Goal: Task Accomplishment & Management: Complete application form

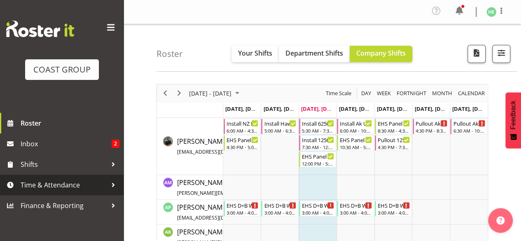
click at [112, 185] on div at bounding box center [113, 185] width 12 height 12
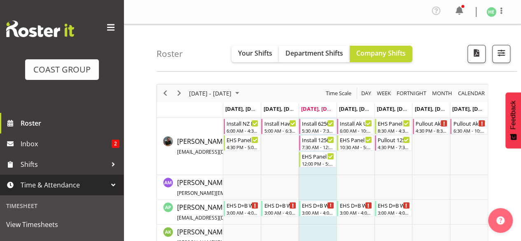
click at [92, 187] on span "Time & Attendance" at bounding box center [64, 185] width 87 height 12
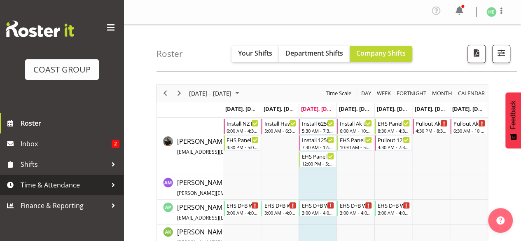
click at [105, 185] on span "Time & Attendance" at bounding box center [64, 185] width 87 height 12
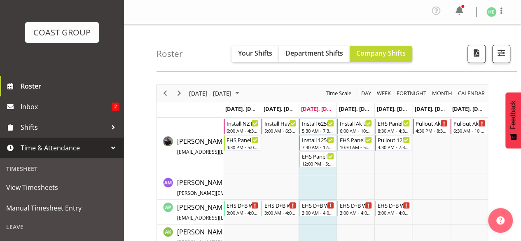
scroll to position [41, 0]
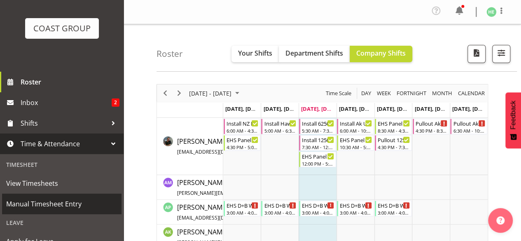
click at [65, 207] on span "Manual Timesheet Entry" at bounding box center [61, 204] width 111 height 12
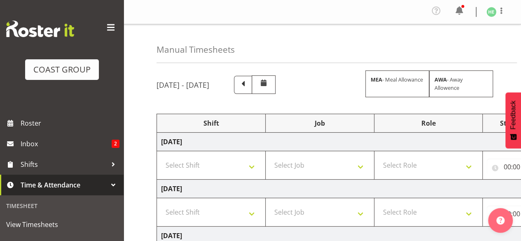
click at [106, 28] on span at bounding box center [110, 27] width 13 height 13
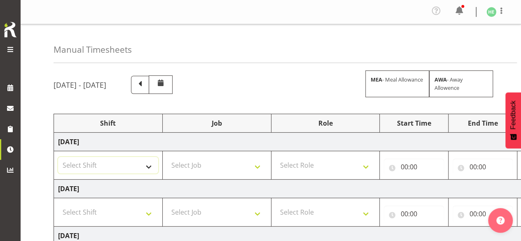
drag, startPoint x: 137, startPoint y: 165, endPoint x: 131, endPoint y: 171, distance: 8.5
click at [137, 165] on select "Select Shift EHS AKL SALES" at bounding box center [108, 165] width 100 height 16
select select "1327"
click at [58, 157] on select "Select Shift EHS AKL SALES" at bounding box center [108, 165] width 100 height 16
click at [190, 171] on select "Select Job 1 Carlton Events 1 Carlton Hamilton 1 Carlton Wellington 1 EHS WAREH…" at bounding box center [217, 165] width 100 height 16
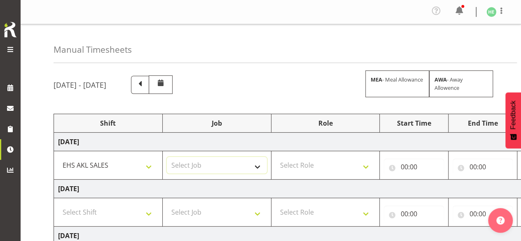
select select "69"
click at [167, 157] on select "Select Job 1 Carlton Events 1 Carlton Hamilton 1 Carlton Wellington 1 EHS WAREH…" at bounding box center [217, 165] width 100 height 16
click at [323, 164] on select "Select Role ACCOUNT MANAGER Account Manager" at bounding box center [326, 165] width 100 height 16
select select "197"
click at [276, 157] on select "Select Role ACCOUNT MANAGER Account Manager" at bounding box center [326, 165] width 100 height 16
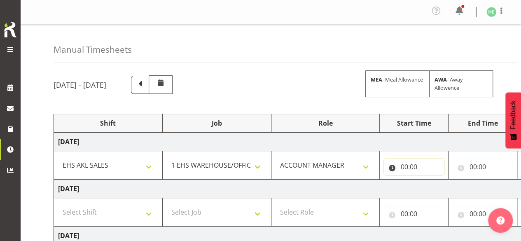
click at [404, 167] on input "00:00" at bounding box center [414, 167] width 60 height 16
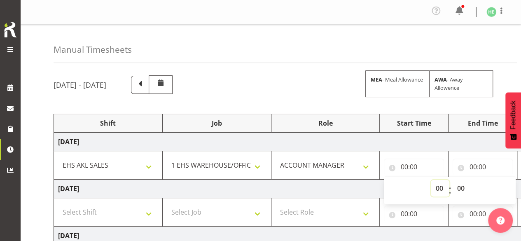
click at [440, 186] on select "00 01 02 03 04 05 06 07 08 09 10 11 12 13 14 15 16 17 18 19 20 21 22 23" at bounding box center [440, 188] width 19 height 16
select select "8"
click at [431, 180] on select "00 01 02 03 04 05 06 07 08 09 10 11 12 13 14 15 16 17 18 19 20 21 22 23" at bounding box center [440, 188] width 19 height 16
type input "08:00"
drag, startPoint x: 460, startPoint y: 187, endPoint x: 467, endPoint y: 183, distance: 7.2
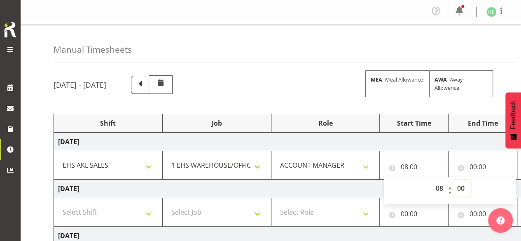
click at [460, 187] on select "00 01 02 03 04 05 06 07 08 09 10 11 12 13 14 15 16 17 18 19 20 21 22 23 24 25 2…" at bounding box center [462, 188] width 19 height 16
click at [463, 188] on select "00 01 02 03 04 05 06 07 08 09 10 11 12 13 14 15 16 17 18 19 20 21 22 23 24 25 2…" at bounding box center [462, 188] width 19 height 16
select select "45"
click at [453, 180] on select "00 01 02 03 04 05 06 07 08 09 10 11 12 13 14 15 16 17 18 19 20 21 22 23 24 25 2…" at bounding box center [462, 188] width 19 height 16
type input "08:45"
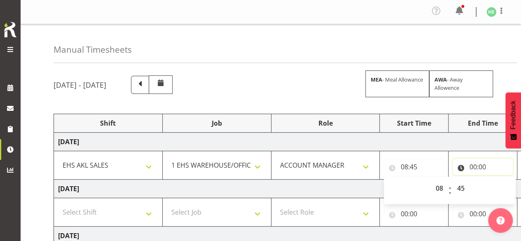
click at [477, 169] on input "00:00" at bounding box center [483, 167] width 60 height 16
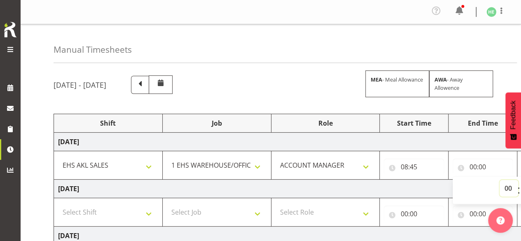
click at [505, 186] on select "00 01 02 03 04 05 06 07 08 09 10 11 12 13 14 15 16 17 18 19 20 21 22 23" at bounding box center [509, 188] width 19 height 16
select select "14"
click at [500, 180] on select "00 01 02 03 04 05 06 07 08 09 10 11 12 13 14 15 16 17 18 19 20 21 22 23" at bounding box center [509, 188] width 19 height 16
type input "14:00"
click at [386, 190] on td "Thursday 28th August 2025" at bounding box center [342, 189] width 577 height 19
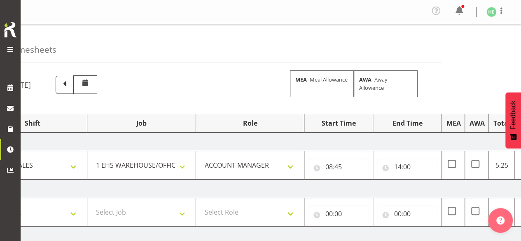
scroll to position [0, 82]
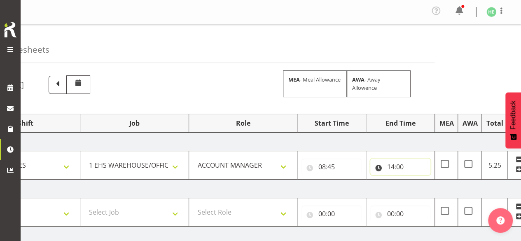
drag, startPoint x: 401, startPoint y: 164, endPoint x: 416, endPoint y: 172, distance: 16.1
click at [402, 164] on input "14:00" at bounding box center [401, 167] width 60 height 16
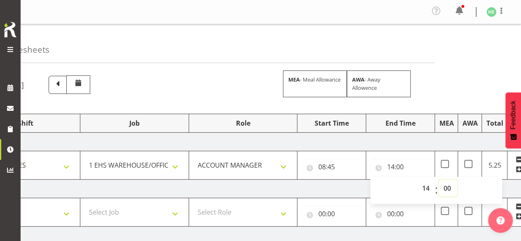
click at [449, 188] on select "00 01 02 03 04 05 06 07 08 09 10 11 12 13 14 15 16 17 18 19 20 21 22 23 24 25 2…" at bounding box center [448, 188] width 19 height 16
select select "45"
click at [439, 180] on select "00 01 02 03 04 05 06 07 08 09 10 11 12 13 14 15 16 17 18 19 20 21 22 23 24 25 2…" at bounding box center [448, 188] width 19 height 16
type input "14:45"
click at [314, 183] on td "Thursday 28th August 2025" at bounding box center [260, 189] width 577 height 19
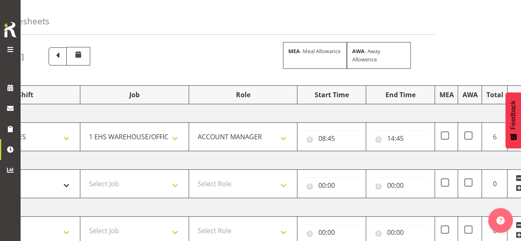
scroll to position [41, 0]
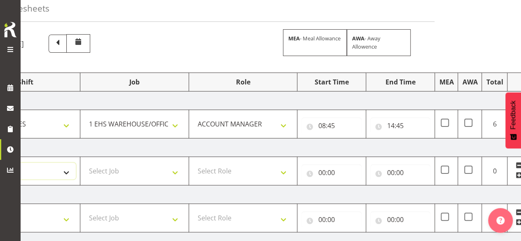
click at [63, 172] on select "Select Shift EHS AKL SALES" at bounding box center [26, 171] width 100 height 16
click at [62, 178] on select "Select Shift EHS AKL SALES" at bounding box center [26, 171] width 100 height 16
select select "1327"
click at [0, 163] on select "Select Shift EHS AKL SALES" at bounding box center [26, 171] width 100 height 16
drag, startPoint x: 117, startPoint y: 170, endPoint x: 128, endPoint y: 150, distance: 22.5
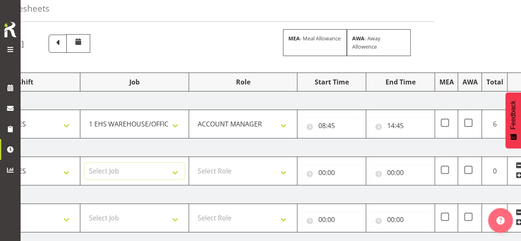
click at [117, 170] on select "Select Job 1 Carlton Events 1 Carlton Hamilton 1 Carlton Wellington 1 EHS WAREH…" at bounding box center [135, 171] width 100 height 16
select select "69"
click at [85, 163] on select "Select Job 1 Carlton Events 1 Carlton Hamilton 1 Carlton Wellington 1 EHS WAREH…" at bounding box center [135, 171] width 100 height 16
click at [228, 168] on select "Select Role ACCOUNT MANAGER Account Manager" at bounding box center [243, 171] width 100 height 16
select select "197"
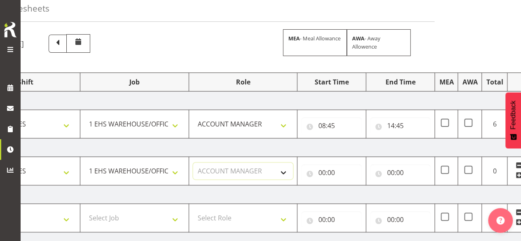
click at [193, 163] on select "Select Role ACCOUNT MANAGER Account Manager" at bounding box center [243, 171] width 100 height 16
click at [322, 173] on input "00:00" at bounding box center [332, 172] width 60 height 16
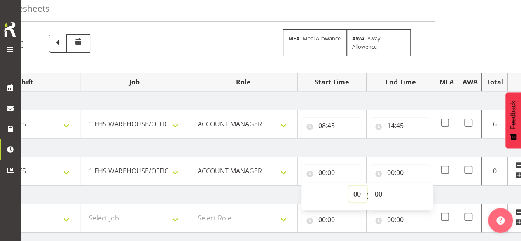
click at [353, 191] on select "00 01 02 03 04 05 06 07 08 09 10 11 12 13 14 15 16 17 18 19 20 21 22 23" at bounding box center [358, 194] width 19 height 16
select select "8"
click at [349, 186] on select "00 01 02 03 04 05 06 07 08 09 10 11 12 13 14 15 16 17 18 19 20 21 22 23" at bounding box center [358, 194] width 19 height 16
type input "08:00"
click at [379, 190] on select "00 01 02 03 04 05 06 07 08 09 10 11 12 13 14 15 16 17 18 19 20 21 22 23 24 25 2…" at bounding box center [379, 194] width 19 height 16
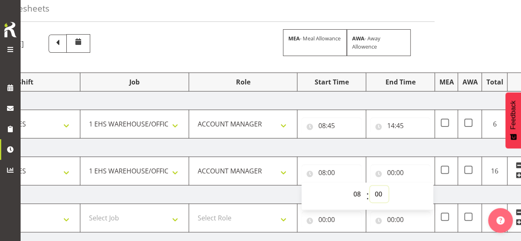
select select "15"
click at [370, 186] on select "00 01 02 03 04 05 06 07 08 09 10 11 12 13 14 15 16 17 18 19 20 21 22 23 24 25 2…" at bounding box center [379, 194] width 19 height 16
type input "08:15"
click at [397, 172] on input "00:00" at bounding box center [401, 172] width 60 height 16
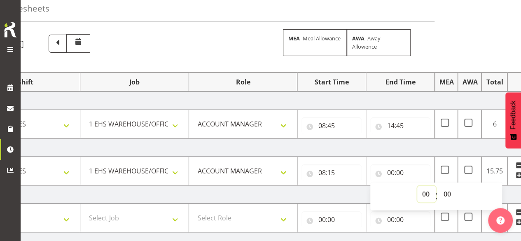
click at [424, 192] on select "00 01 02 03 04 05 06 07 08 09 10 11 12 13 14 15 16 17 18 19 20 21 22 23" at bounding box center [427, 194] width 19 height 16
select select "16"
click at [418, 186] on select "00 01 02 03 04 05 06 07 08 09 10 11 12 13 14 15 16 17 18 19 20 21 22 23" at bounding box center [427, 194] width 19 height 16
type input "16:00"
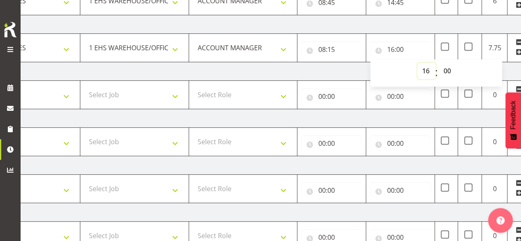
scroll to position [165, 0]
click at [58, 99] on select "Select Shift EHS AKL SALES" at bounding box center [26, 94] width 100 height 16
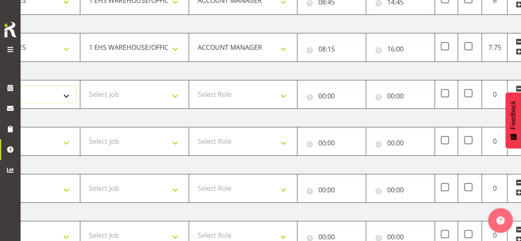
select select "1327"
click at [0, 86] on select "Select Shift EHS AKL SALES" at bounding box center [26, 94] width 100 height 16
click at [124, 91] on select "Select Job 1 Carlton Events 1 Carlton Hamilton 1 Carlton Wellington 1 EHS WAREH…" at bounding box center [135, 94] width 100 height 16
select select "69"
click at [85, 86] on select "Select Job 1 Carlton Events 1 Carlton Hamilton 1 Carlton Wellington 1 EHS WAREH…" at bounding box center [135, 94] width 100 height 16
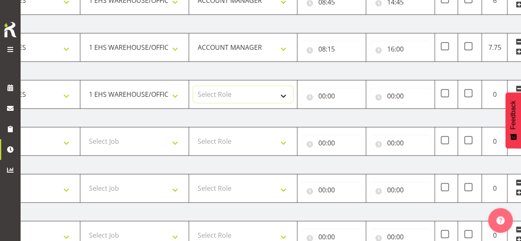
click at [244, 87] on select "Select Role ACCOUNT MANAGER Account Manager" at bounding box center [243, 94] width 100 height 16
select select "197"
click at [193, 86] on select "Select Role ACCOUNT MANAGER Account Manager" at bounding box center [243, 94] width 100 height 16
click at [322, 95] on input "00:00" at bounding box center [332, 96] width 60 height 16
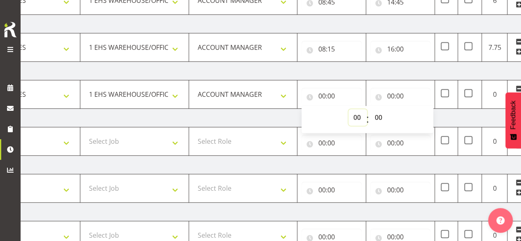
click at [357, 113] on select "00 01 02 03 04 05 06 07 08 09 10 11 12 13 14 15 16 17 18 19 20 21 22 23" at bounding box center [358, 117] width 19 height 16
select select "8"
click at [349, 109] on select "00 01 02 03 04 05 06 07 08 09 10 11 12 13 14 15 16 17 18 19 20 21 22 23" at bounding box center [358, 117] width 19 height 16
type input "08:00"
click at [378, 113] on select "00 01 02 03 04 05 06 07 08 09 10 11 12 13 14 15 16 17 18 19 20 21 22 23 24 25 2…" at bounding box center [379, 117] width 19 height 16
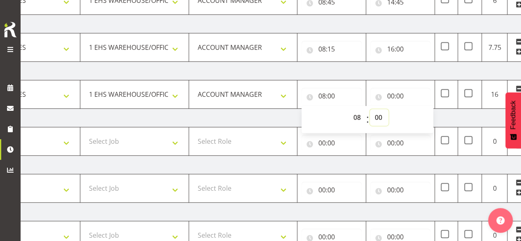
select select "45"
click at [370, 109] on select "00 01 02 03 04 05 06 07 08 09 10 11 12 13 14 15 16 17 18 19 20 21 22 23 24 25 2…" at bounding box center [379, 117] width 19 height 16
type input "08:45"
click at [390, 94] on input "00:00" at bounding box center [401, 96] width 60 height 16
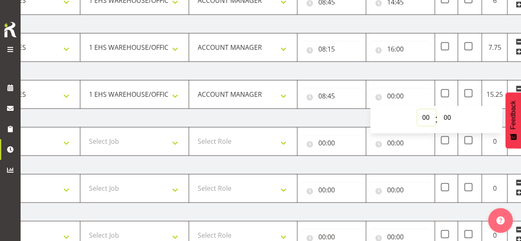
click at [427, 115] on select "00 01 02 03 04 05 06 07 08 09 10 11 12 13 14 15 16 17 18 19 20 21 22 23" at bounding box center [427, 117] width 19 height 16
select select "14"
click at [418, 109] on select "00 01 02 03 04 05 06 07 08 09 10 11 12 13 14 15 16 17 18 19 20 21 22 23" at bounding box center [427, 117] width 19 height 16
type input "14:00"
click at [447, 116] on select "00 01 02 03 04 05 06 07 08 09 10 11 12 13 14 15 16 17 18 19 20 21 22 23 24 25 2…" at bounding box center [448, 117] width 19 height 16
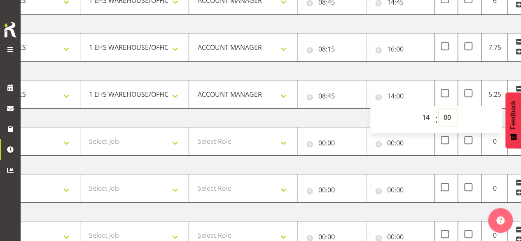
select select "45"
click at [439, 109] on select "00 01 02 03 04 05 06 07 08 09 10 11 12 13 14 15 16 17 18 19 20 21 22 23 24 25 2…" at bounding box center [448, 117] width 19 height 16
type input "14:45"
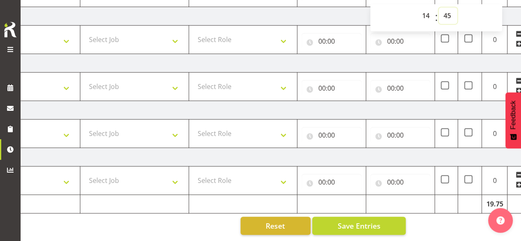
scroll to position [270, 0]
drag, startPoint x: 66, startPoint y: 131, endPoint x: 64, endPoint y: 134, distance: 4.5
click at [66, 131] on select "Select Shift EHS AKL SALES" at bounding box center [26, 133] width 100 height 16
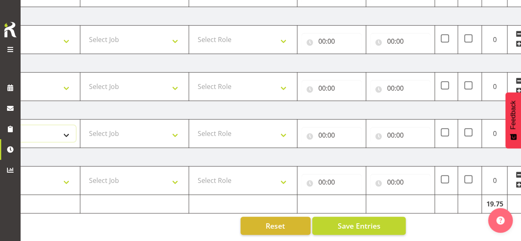
select select "1327"
click at [0, 125] on select "Select Shift EHS AKL SALES" at bounding box center [26, 133] width 100 height 16
click at [125, 130] on select "Select Job 1 Carlton Events 1 Carlton Hamilton 1 Carlton Wellington 1 EHS WAREH…" at bounding box center [135, 133] width 100 height 16
select select "69"
click at [85, 125] on select "Select Job 1 Carlton Events 1 Carlton Hamilton 1 Carlton Wellington 1 EHS WAREH…" at bounding box center [135, 133] width 100 height 16
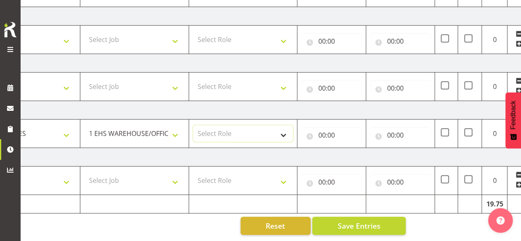
click at [227, 127] on select "Select Role ACCOUNT MANAGER Account Manager" at bounding box center [243, 133] width 100 height 16
select select "197"
click at [193, 125] on select "Select Role ACCOUNT MANAGER Account Manager" at bounding box center [243, 133] width 100 height 16
click at [324, 127] on input "00:00" at bounding box center [332, 135] width 60 height 16
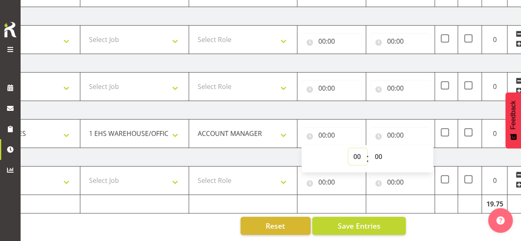
click at [355, 148] on select "00 01 02 03 04 05 06 07 08 09 10 11 12 13 14 15 16 17 18 19 20 21 22 23" at bounding box center [358, 156] width 19 height 16
select select "8"
click at [349, 148] on select "00 01 02 03 04 05 06 07 08 09 10 11 12 13 14 15 16 17 18 19 20 21 22 23" at bounding box center [358, 156] width 19 height 16
type input "08:00"
drag, startPoint x: 374, startPoint y: 145, endPoint x: 378, endPoint y: 143, distance: 4.2
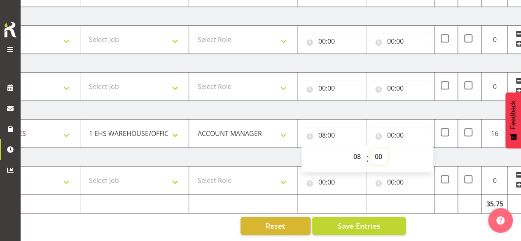
click at [374, 148] on select "00 01 02 03 04 05 06 07 08 09 10 11 12 13 14 15 16 17 18 19 20 21 22 23 24 25 2…" at bounding box center [379, 156] width 19 height 16
select select "15"
click at [370, 148] on select "00 01 02 03 04 05 06 07 08 09 10 11 12 13 14 15 16 17 18 19 20 21 22 23 24 25 2…" at bounding box center [379, 156] width 19 height 16
type input "08:15"
click at [397, 127] on input "00:00" at bounding box center [401, 135] width 60 height 16
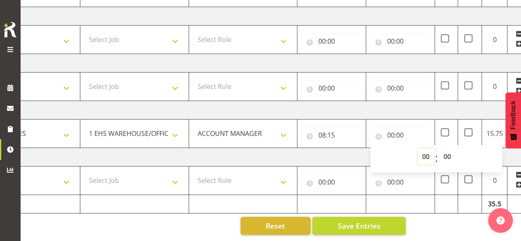
click at [427, 148] on select "00 01 02 03 04 05 06 07 08 09 10 11 12 13 14 15 16 17 18 19 20 21 22 23" at bounding box center [427, 156] width 19 height 16
select select "16"
click at [418, 148] on select "00 01 02 03 04 05 06 07 08 09 10 11 12 13 14 15 16 17 18 19 20 21 22 23" at bounding box center [427, 156] width 19 height 16
type input "16:00"
click at [59, 179] on select "Select Shift EHS AKL SALES" at bounding box center [26, 180] width 100 height 16
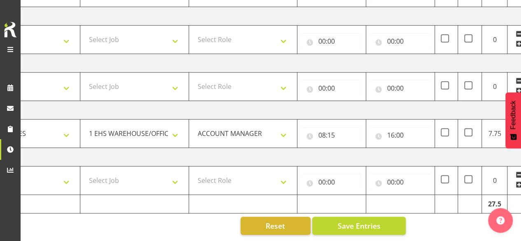
drag, startPoint x: 67, startPoint y: 196, endPoint x: 72, endPoint y: 193, distance: 5.9
click at [67, 196] on td "Total Hours" at bounding box center [26, 204] width 109 height 19
click at [66, 179] on select "Select Shift EHS AKL SALES" at bounding box center [26, 180] width 100 height 16
select select "1327"
click at [0, 172] on select "Select Shift EHS AKL SALES" at bounding box center [26, 180] width 100 height 16
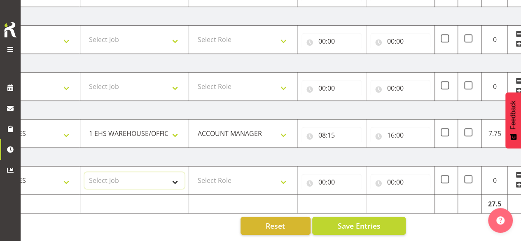
click at [164, 175] on select "Select Job 1 Carlton Events 1 Carlton Hamilton 1 Carlton Wellington 1 EHS WAREH…" at bounding box center [135, 180] width 100 height 16
select select "69"
click at [85, 172] on select "Select Job 1 Carlton Events 1 Carlton Hamilton 1 Carlton Wellington 1 EHS WAREH…" at bounding box center [135, 180] width 100 height 16
click at [238, 178] on select "Select Role ACCOUNT MANAGER Account Manager" at bounding box center [243, 180] width 100 height 16
select select "197"
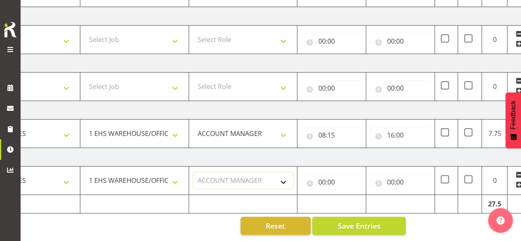
click at [193, 172] on select "Select Role ACCOUNT MANAGER Account Manager" at bounding box center [243, 180] width 100 height 16
click at [328, 178] on input "00:00" at bounding box center [332, 182] width 60 height 16
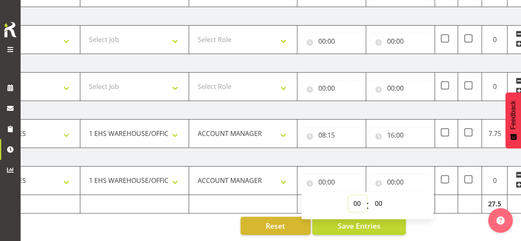
drag, startPoint x: 357, startPoint y: 194, endPoint x: 359, endPoint y: 190, distance: 4.6
click at [357, 195] on select "00 01 02 03 04 05 06 07 08 09 10 11 12 13 14 15 16 17 18 19 20 21 22 23" at bounding box center [358, 203] width 19 height 16
select select "8"
click at [349, 195] on select "00 01 02 03 04 05 06 07 08 09 10 11 12 13 14 15 16 17 18 19 20 21 22 23" at bounding box center [358, 203] width 19 height 16
type input "08:00"
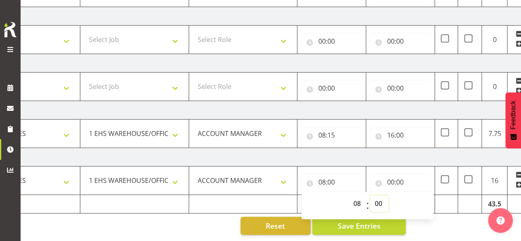
click at [382, 196] on select "00 01 02 03 04 05 06 07 08 09 10 11 12 13 14 15 16 17 18 19 20 21 22 23 24 25 2…" at bounding box center [379, 203] width 19 height 16
select select "15"
click at [370, 195] on select "00 01 02 03 04 05 06 07 08 09 10 11 12 13 14 15 16 17 18 19 20 21 22 23 24 25 2…" at bounding box center [379, 203] width 19 height 16
type input "08:15"
drag, startPoint x: 396, startPoint y: 179, endPoint x: 444, endPoint y: 201, distance: 52.8
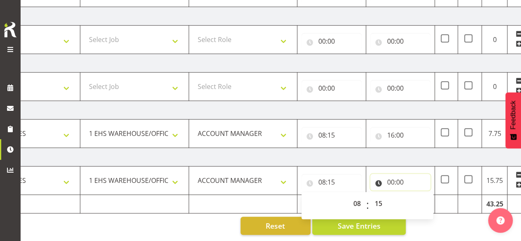
click at [397, 179] on input "00:00" at bounding box center [401, 182] width 60 height 16
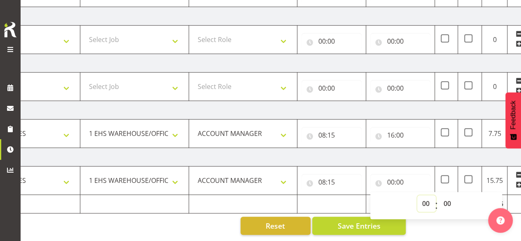
click at [426, 197] on select "00 01 02 03 04 05 06 07 08 09 10 11 12 13 14 15 16 17 18 19 20 21 22 23" at bounding box center [427, 203] width 19 height 16
select select "16"
click at [418, 195] on select "00 01 02 03 04 05 06 07 08 09 10 11 12 13 14 15 16 17 18 19 20 21 22 23" at bounding box center [427, 203] width 19 height 16
type input "16:00"
click at [338, 202] on td at bounding box center [332, 204] width 69 height 19
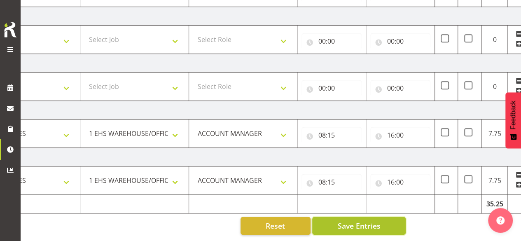
click at [363, 221] on span "Save Entries" at bounding box center [359, 226] width 43 height 11
